Goal: Find specific page/section: Find specific page/section

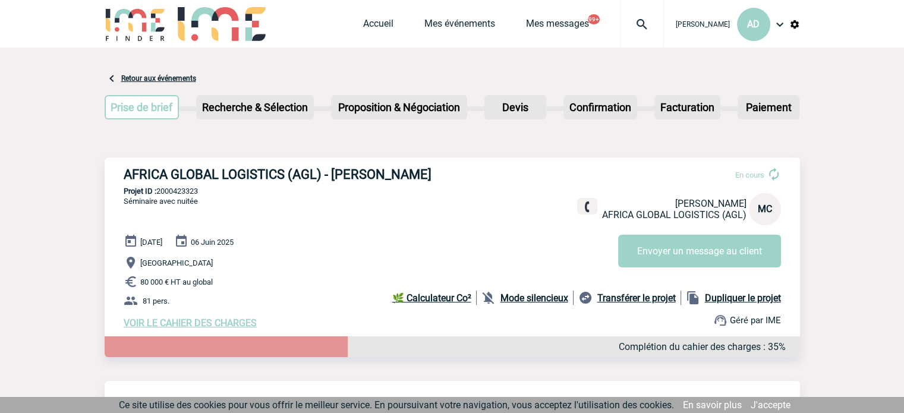
click at [626, 26] on img at bounding box center [642, 24] width 43 height 14
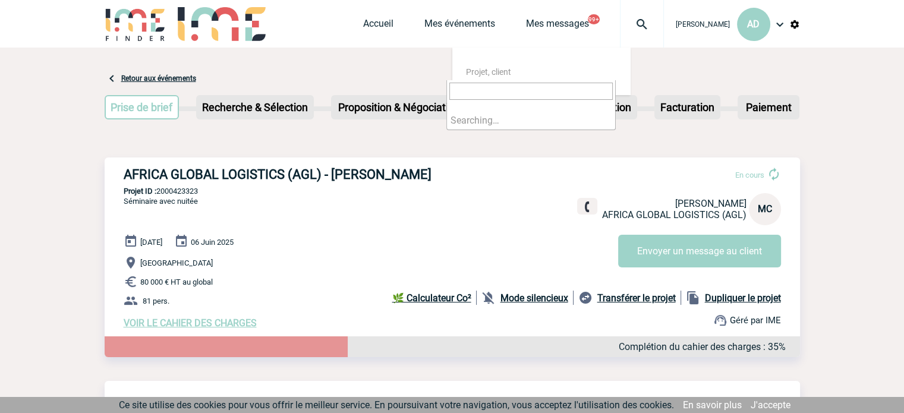
click at [587, 92] on input "search" at bounding box center [530, 91] width 163 height 17
type input "2000418186"
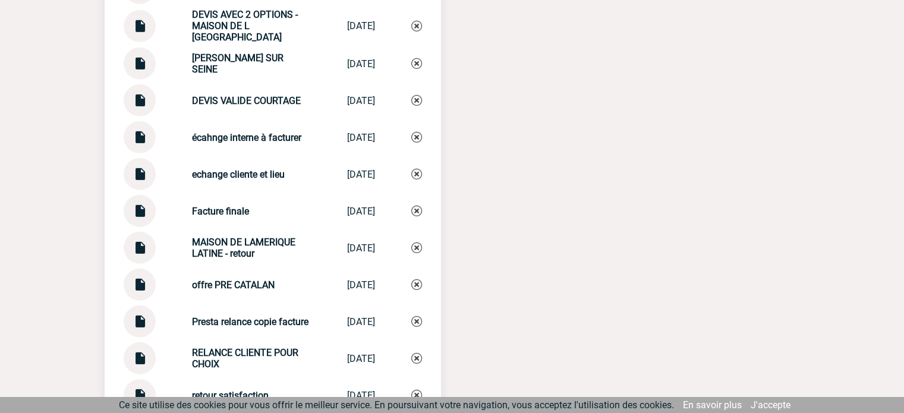
scroll to position [3626, 0]
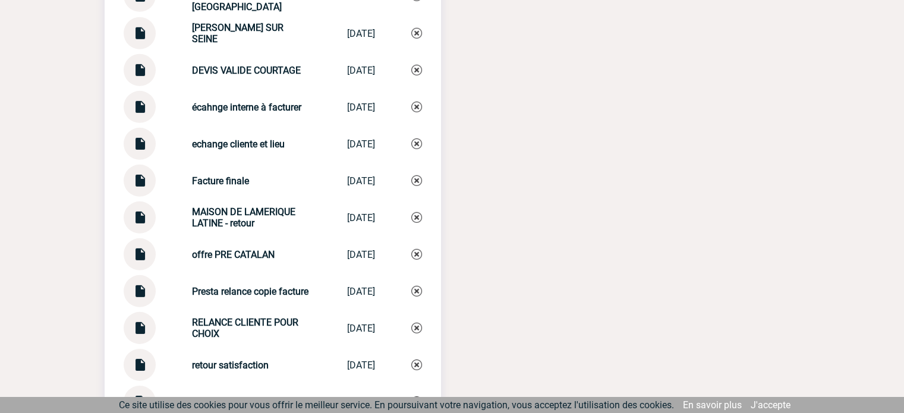
click at [149, 201] on div at bounding box center [140, 217] width 32 height 32
click at [221, 206] on strong "MAISON DE LAMERIQUE LATINE - retour" at bounding box center [243, 217] width 103 height 23
click at [144, 201] on img at bounding box center [139, 212] width 15 height 23
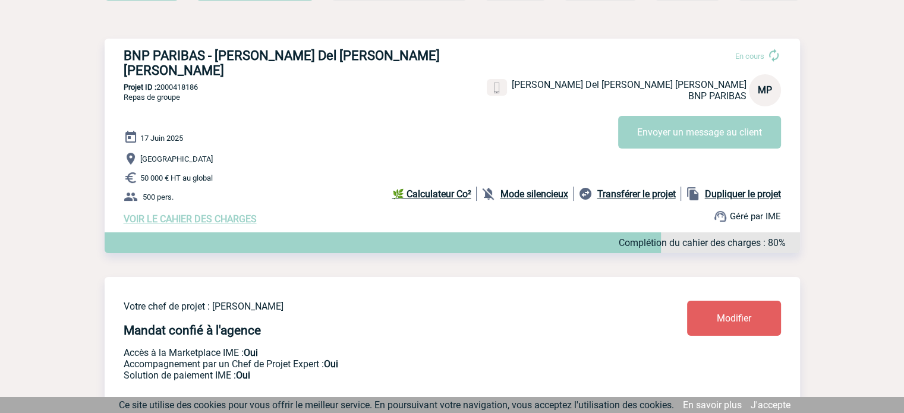
scroll to position [0, 0]
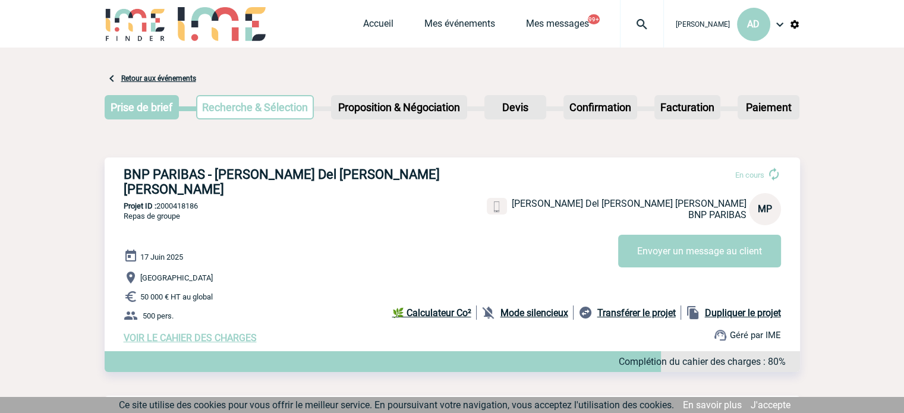
click at [629, 18] on img at bounding box center [642, 24] width 43 height 14
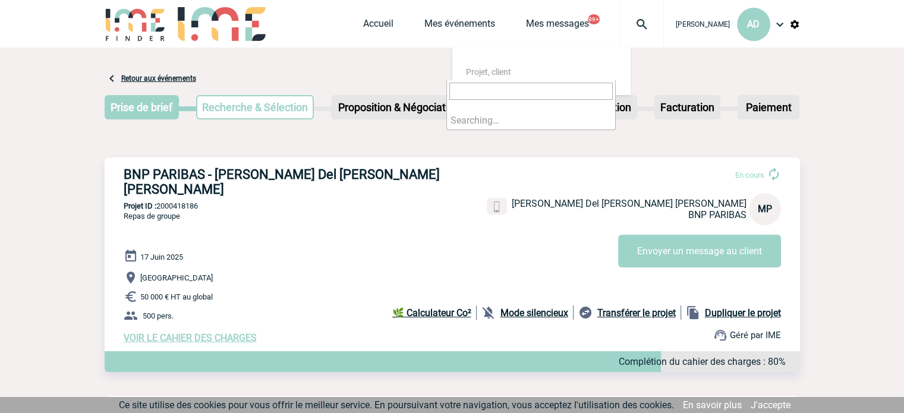
click at [509, 96] on input "search" at bounding box center [530, 91] width 163 height 17
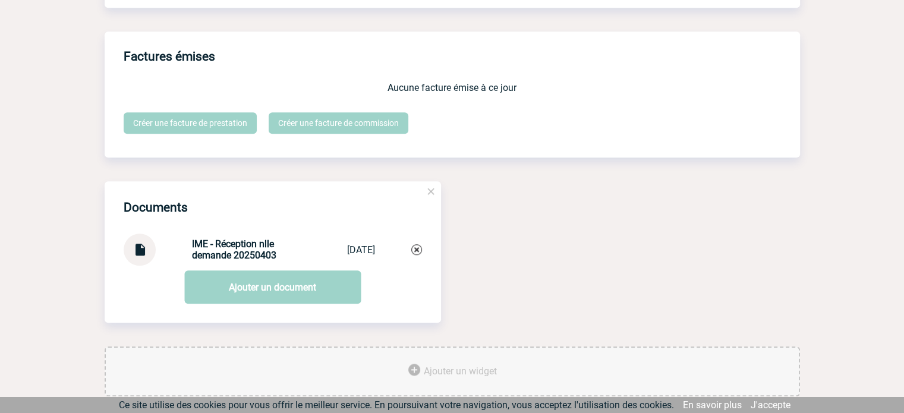
scroll to position [1185, 0]
